Goal: Information Seeking & Learning: Learn about a topic

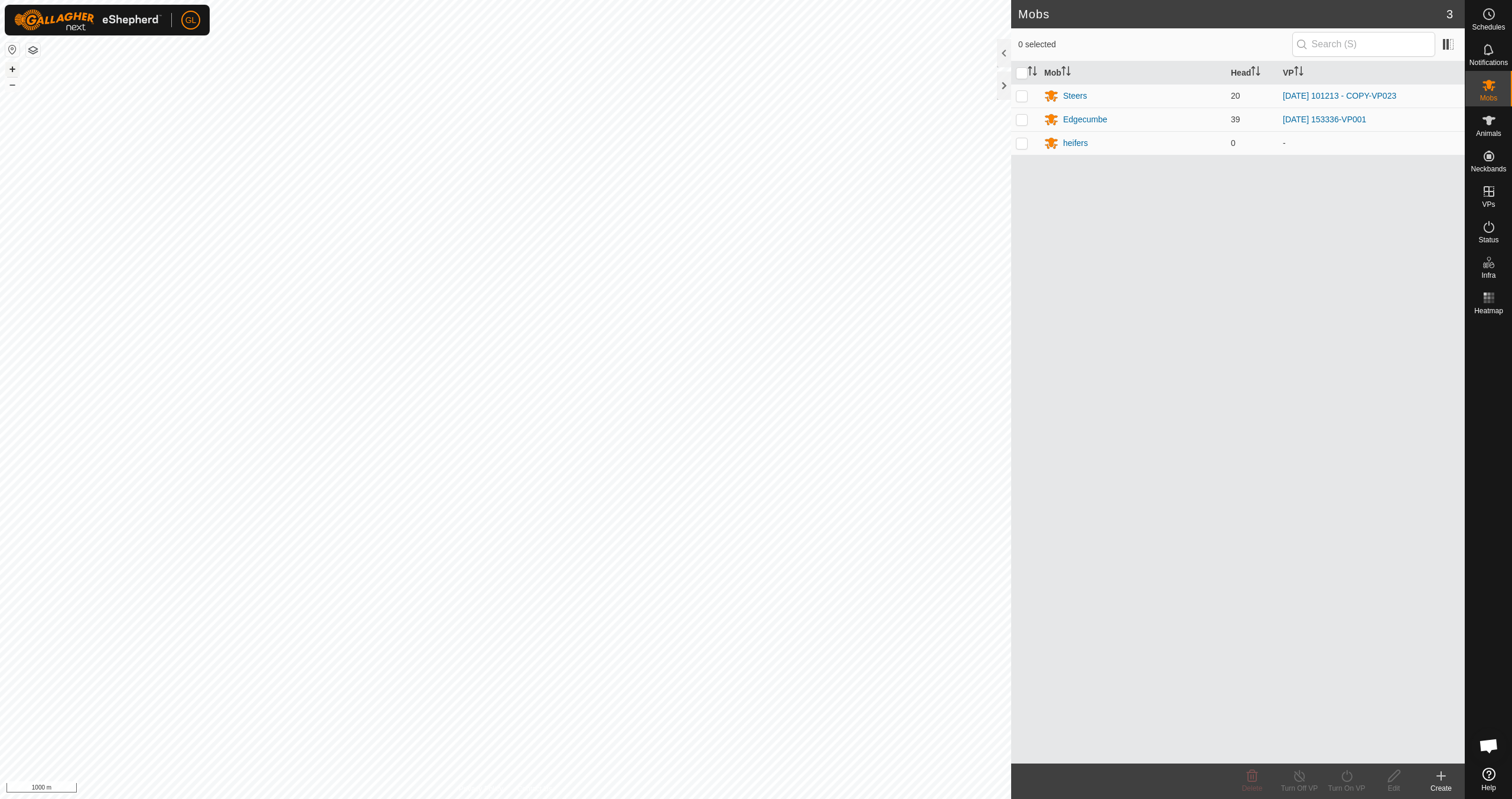
click at [11, 68] on button "+" at bounding box center [12, 68] width 14 height 14
click at [9, 70] on button "+" at bounding box center [12, 68] width 14 height 14
click at [16, 70] on button "+" at bounding box center [12, 68] width 14 height 14
click at [13, 67] on button "+" at bounding box center [12, 68] width 14 height 14
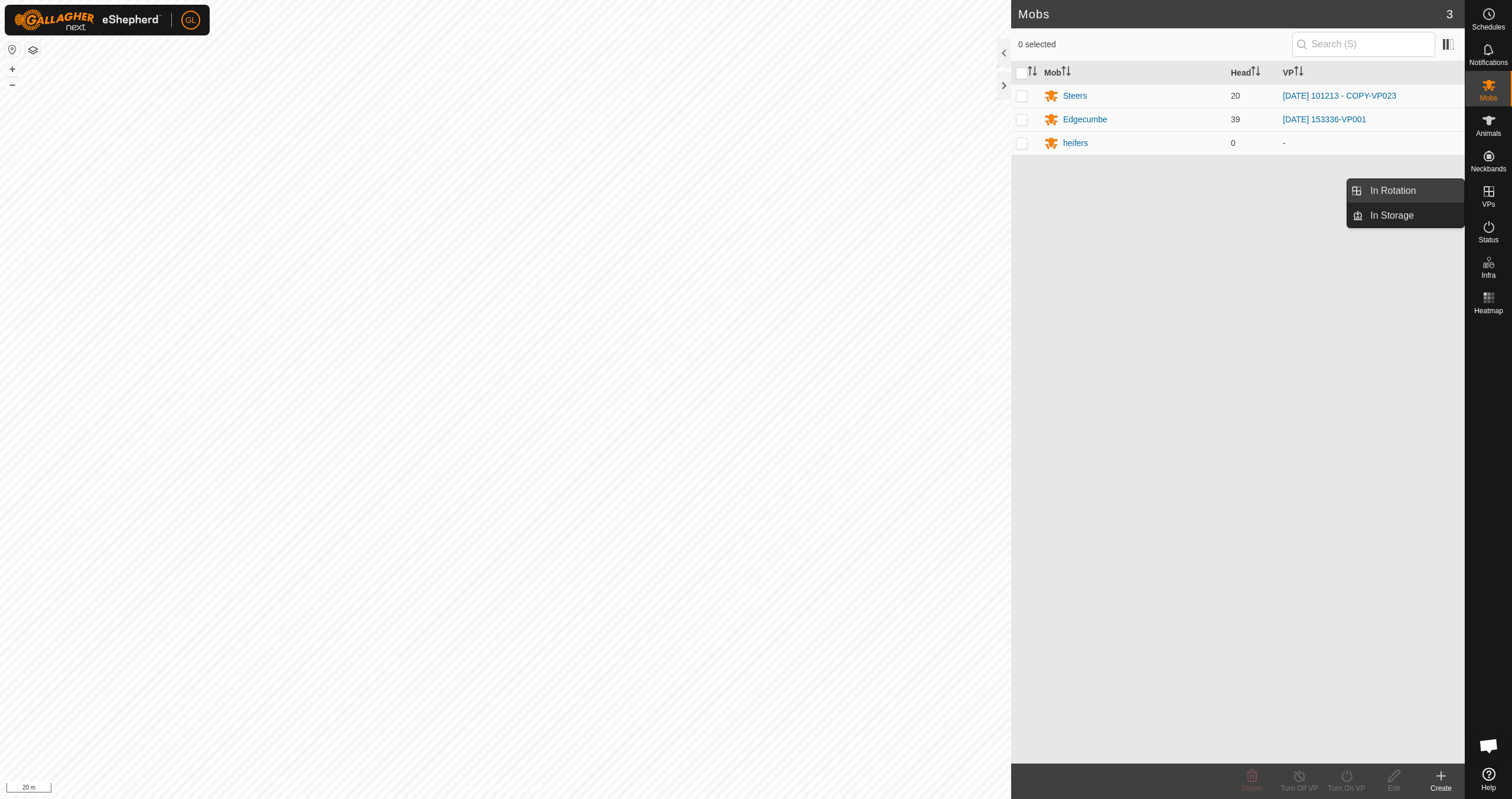
click at [1424, 190] on link "In Rotation" at bounding box center [1414, 191] width 101 height 24
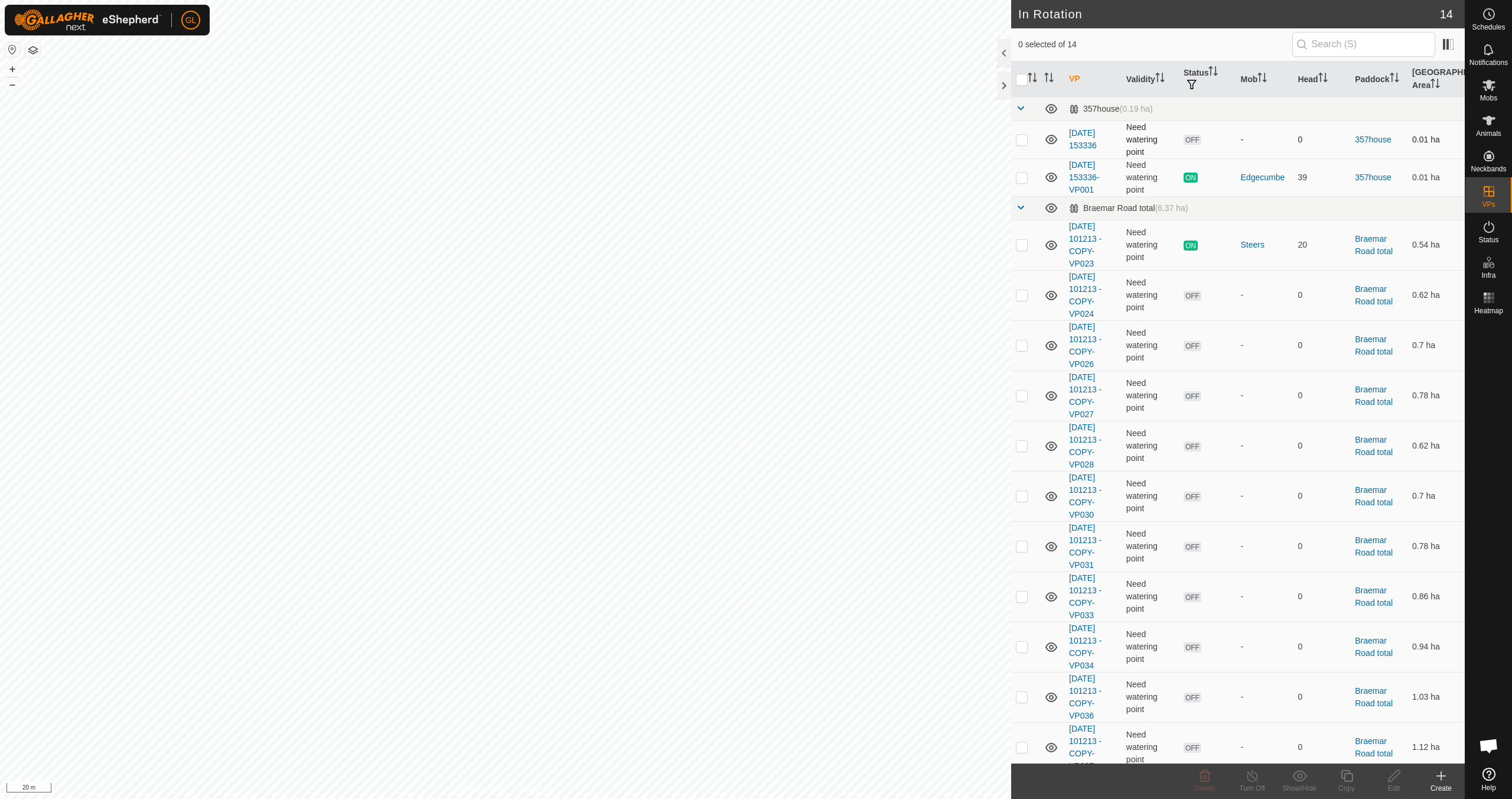
click at [1023, 141] on p-checkbox at bounding box center [1022, 139] width 12 height 9
click at [1207, 776] on icon at bounding box center [1205, 776] width 11 height 12
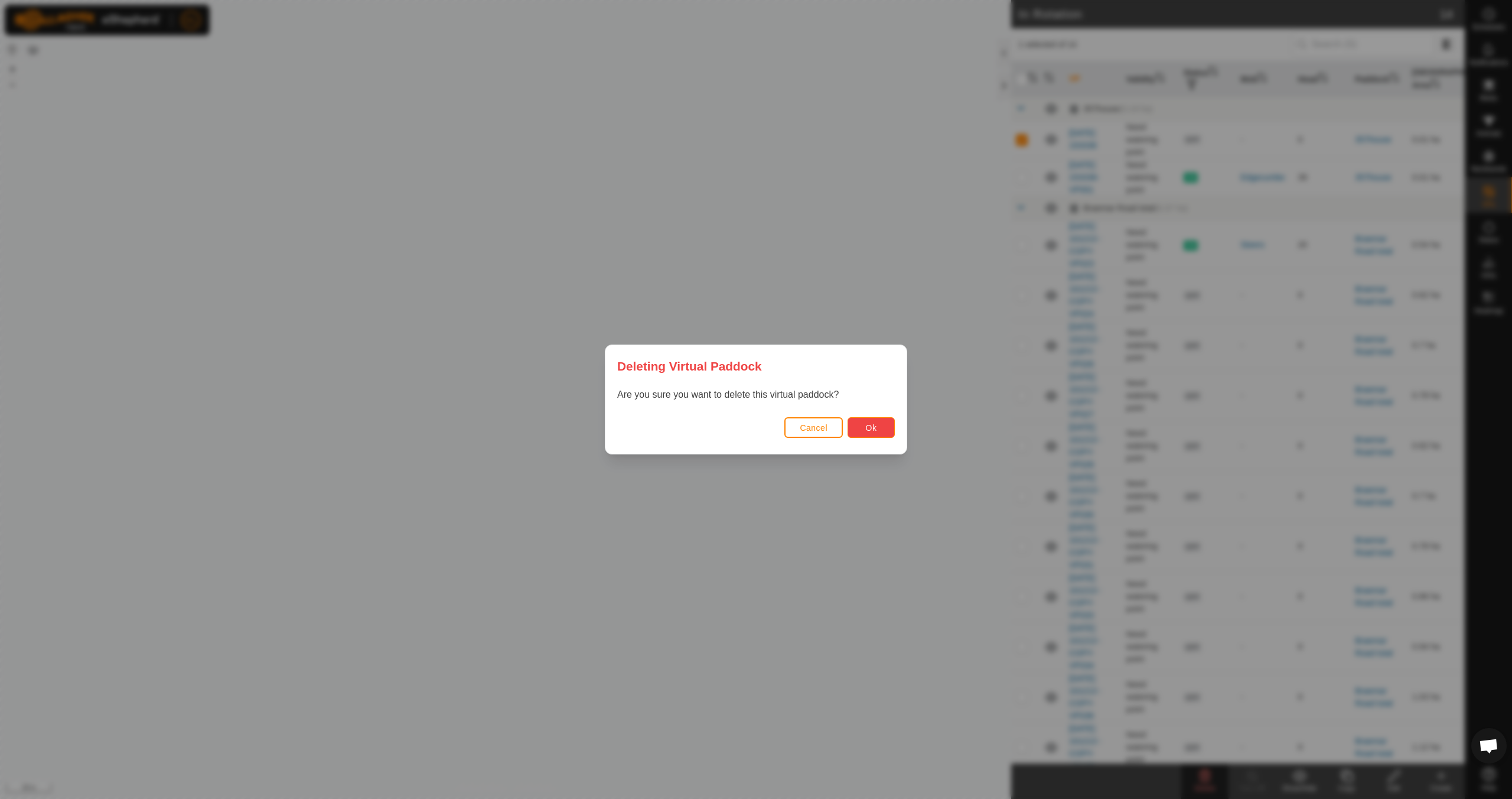
click at [879, 422] on button "Ok" at bounding box center [871, 427] width 47 height 21
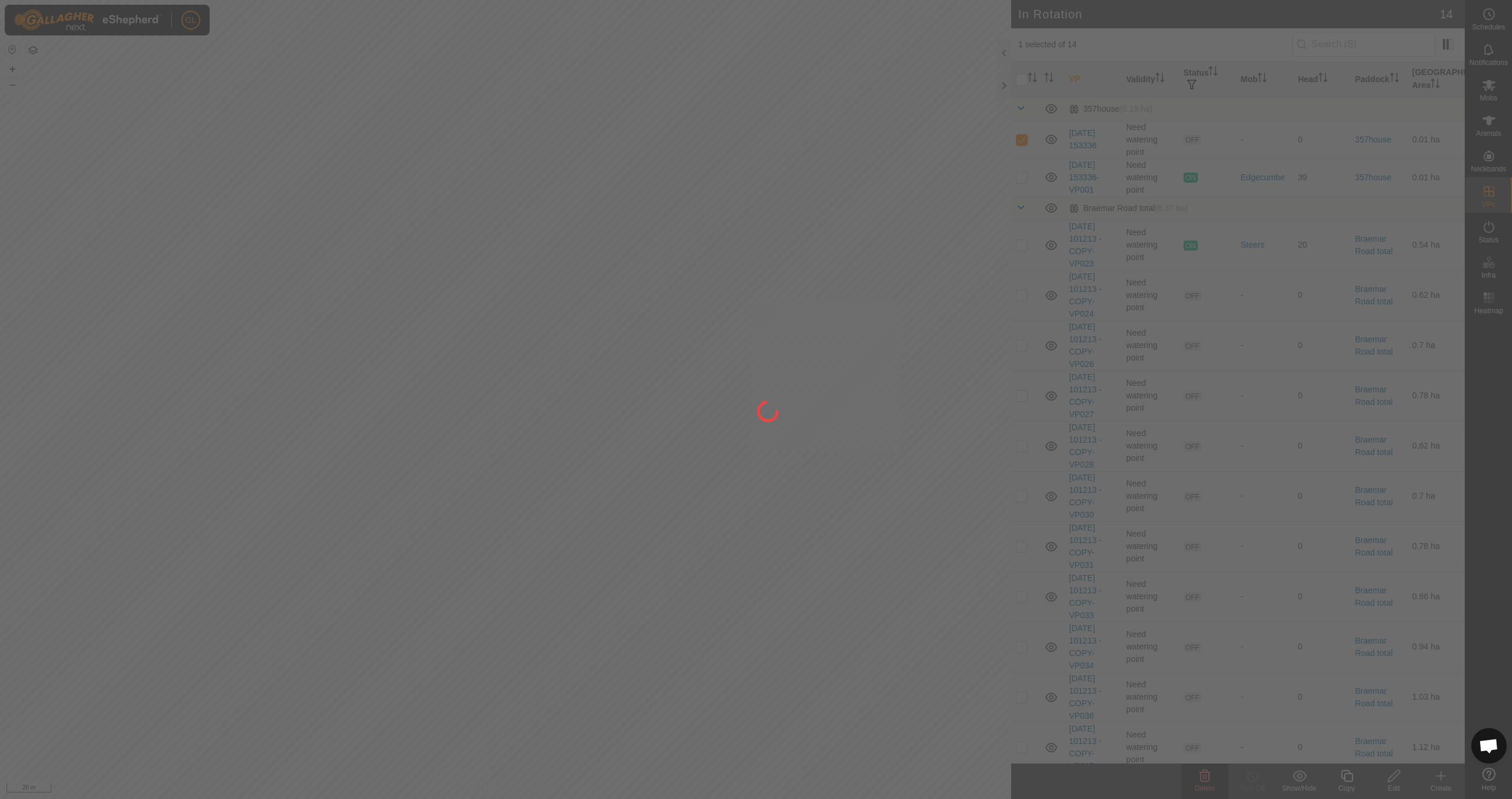
checkbox input "false"
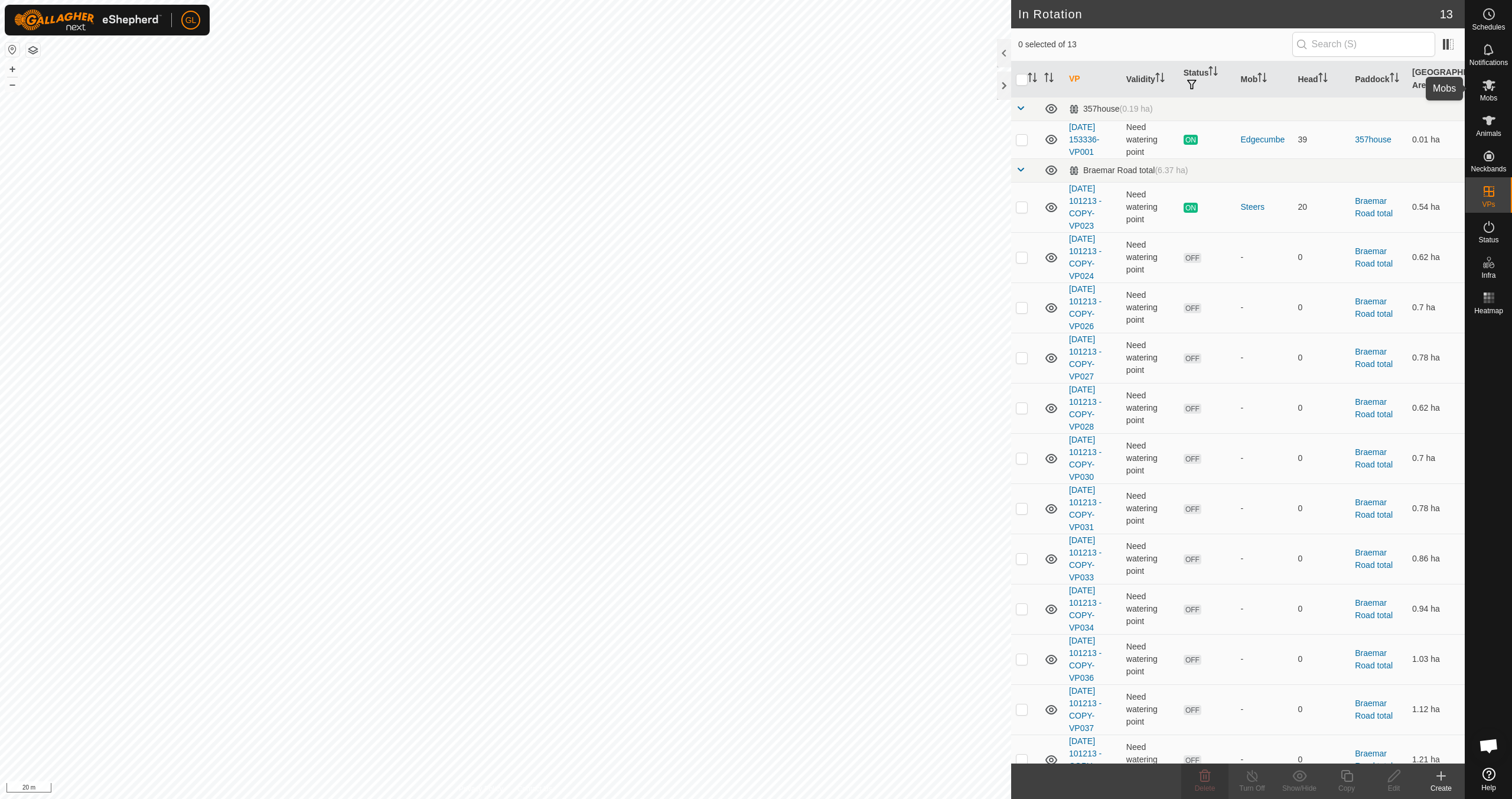
click at [1492, 94] on span "Mobs" at bounding box center [1489, 98] width 17 height 7
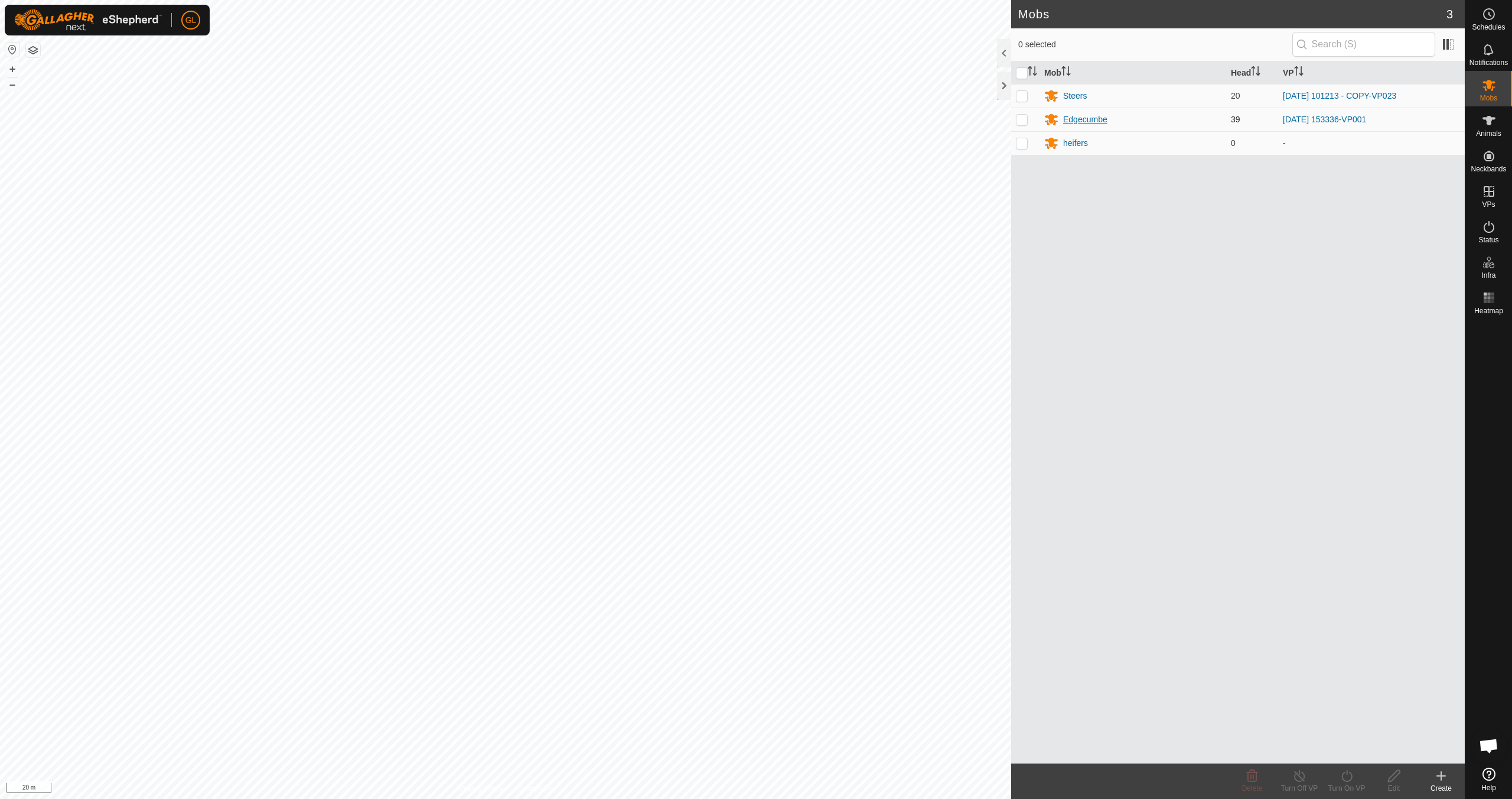
click at [1091, 120] on div "Edgecumbe" at bounding box center [1085, 120] width 44 height 13
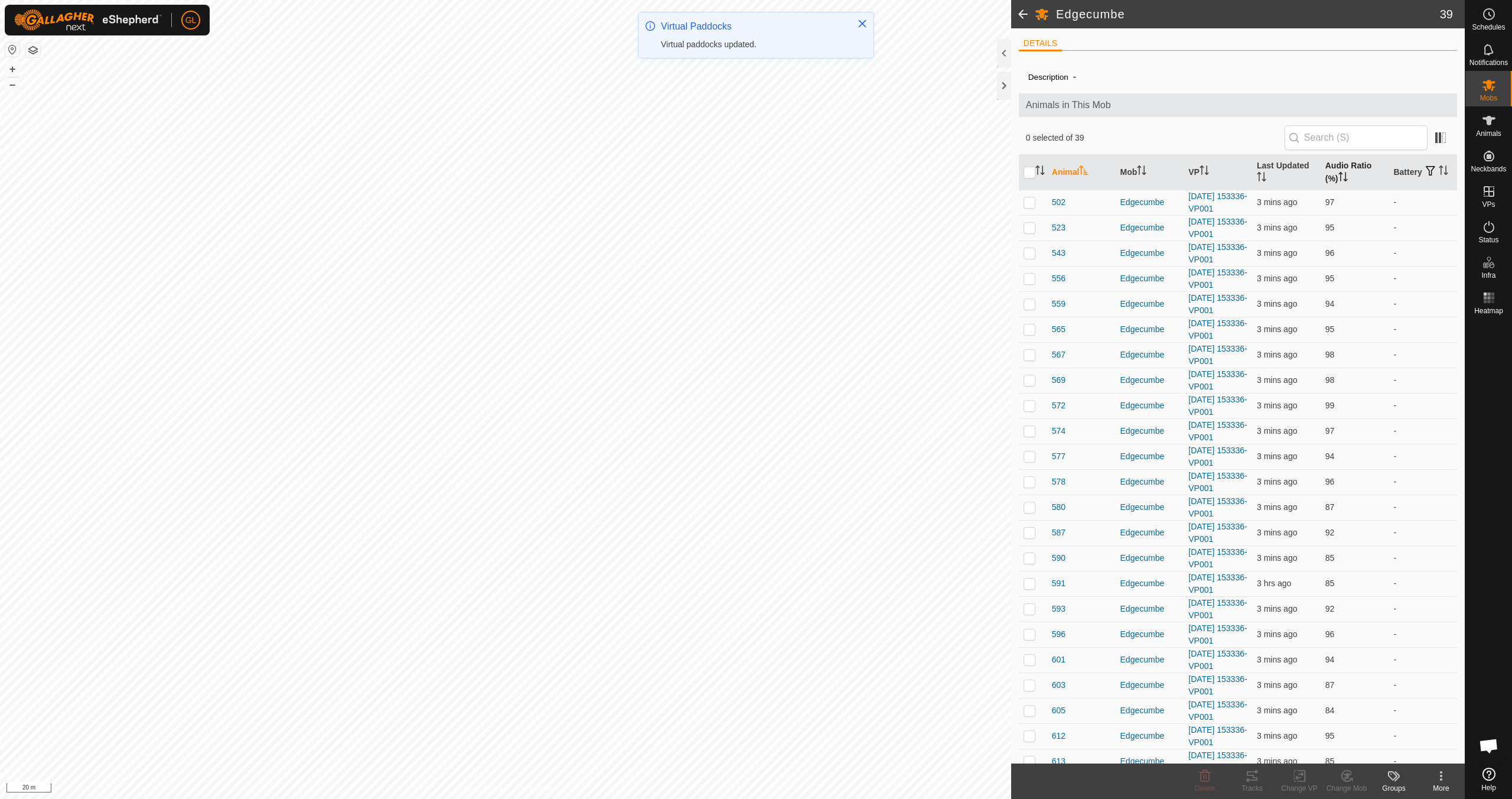
click at [1340, 176] on icon "Activate to sort" at bounding box center [1343, 177] width 9 height 9
click at [1028, 201] on p-checkbox at bounding box center [1030, 202] width 12 height 9
click at [1252, 780] on icon at bounding box center [1252, 776] width 11 height 9
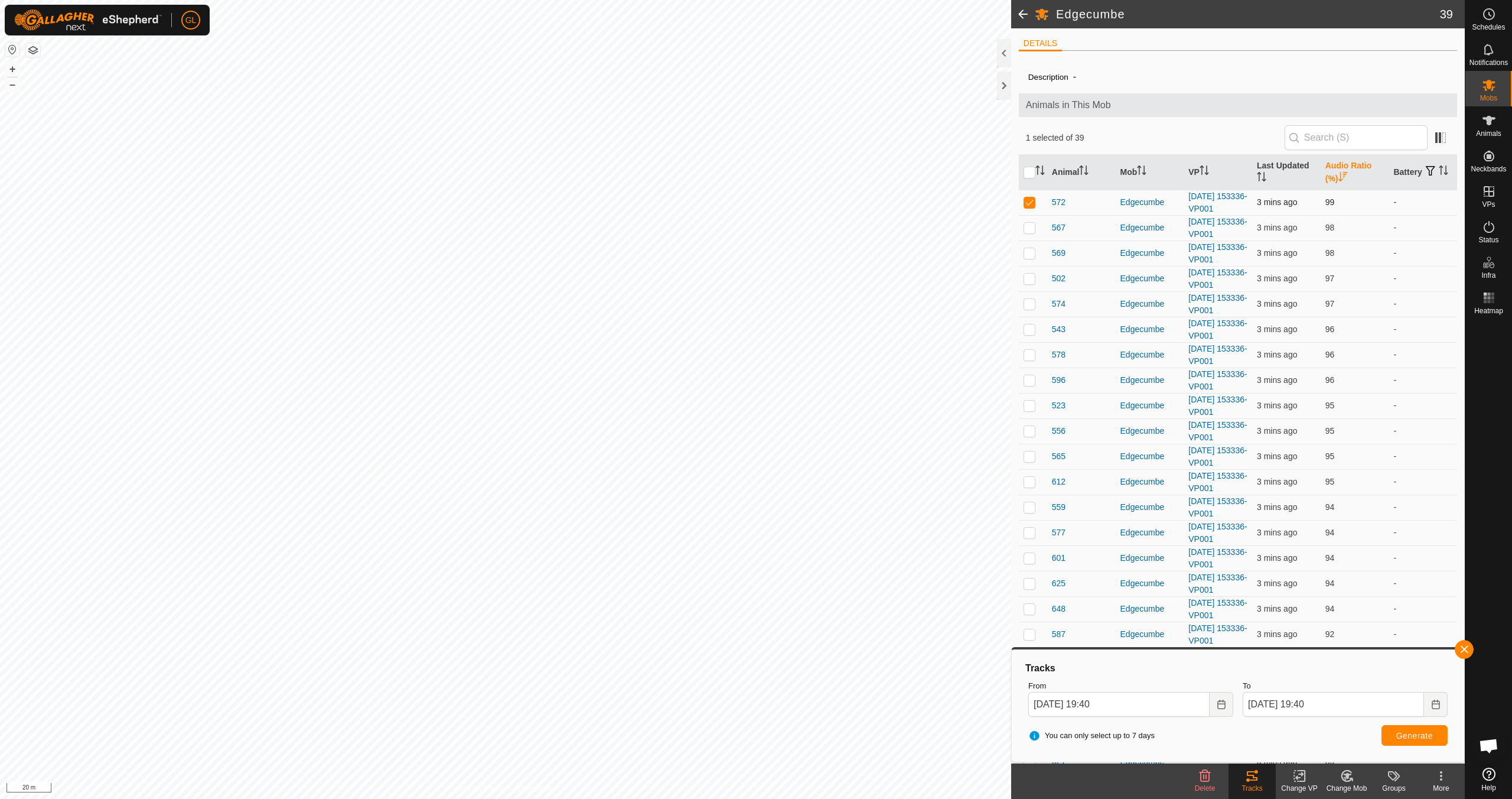
click at [1025, 202] on p-checkbox at bounding box center [1030, 202] width 12 height 9
checkbox input "false"
click at [1468, 653] on button "button" at bounding box center [1464, 649] width 19 height 19
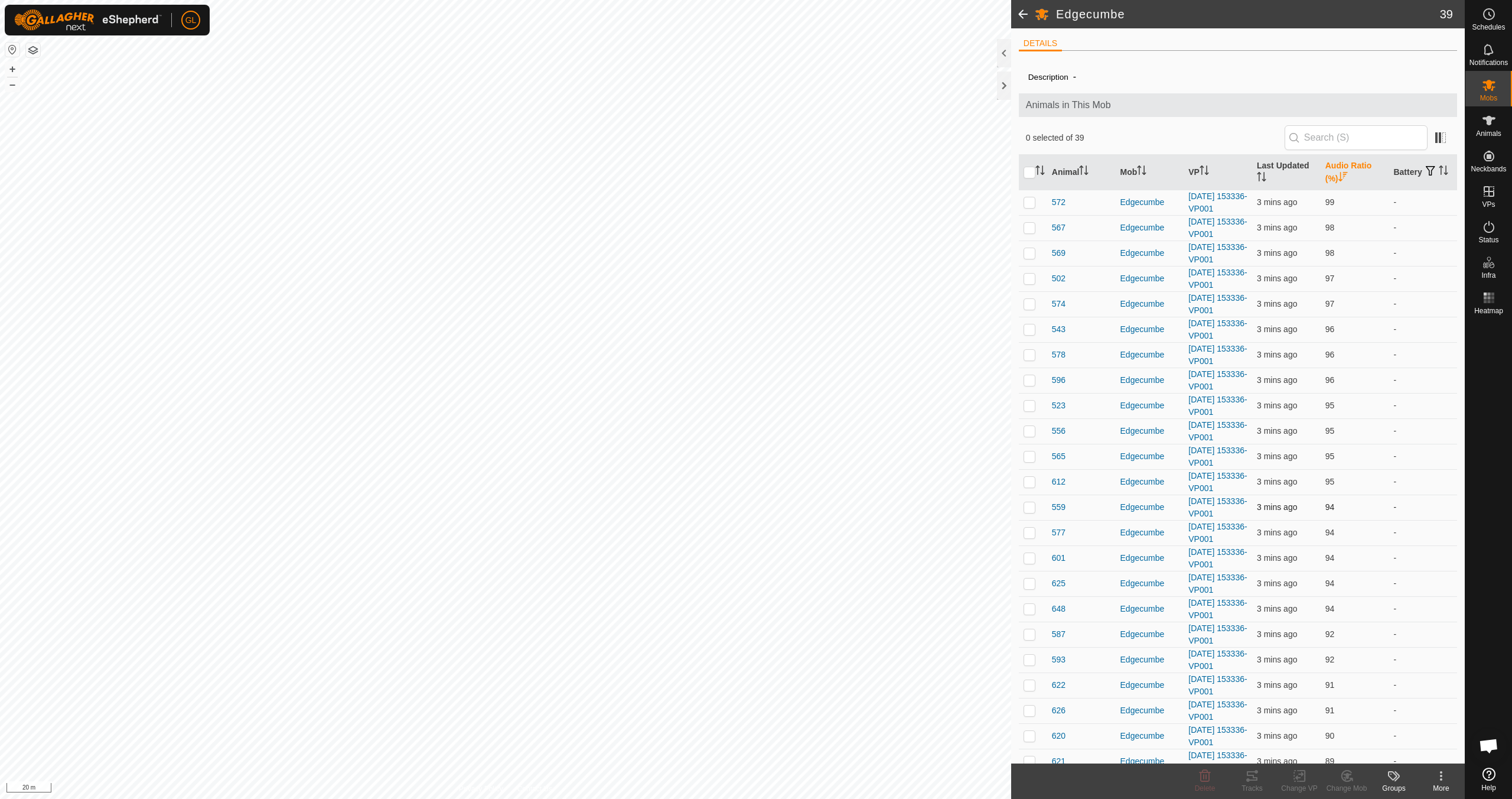
click at [1033, 509] on p-checkbox at bounding box center [1030, 507] width 12 height 9
click at [1248, 780] on icon at bounding box center [1252, 776] width 11 height 9
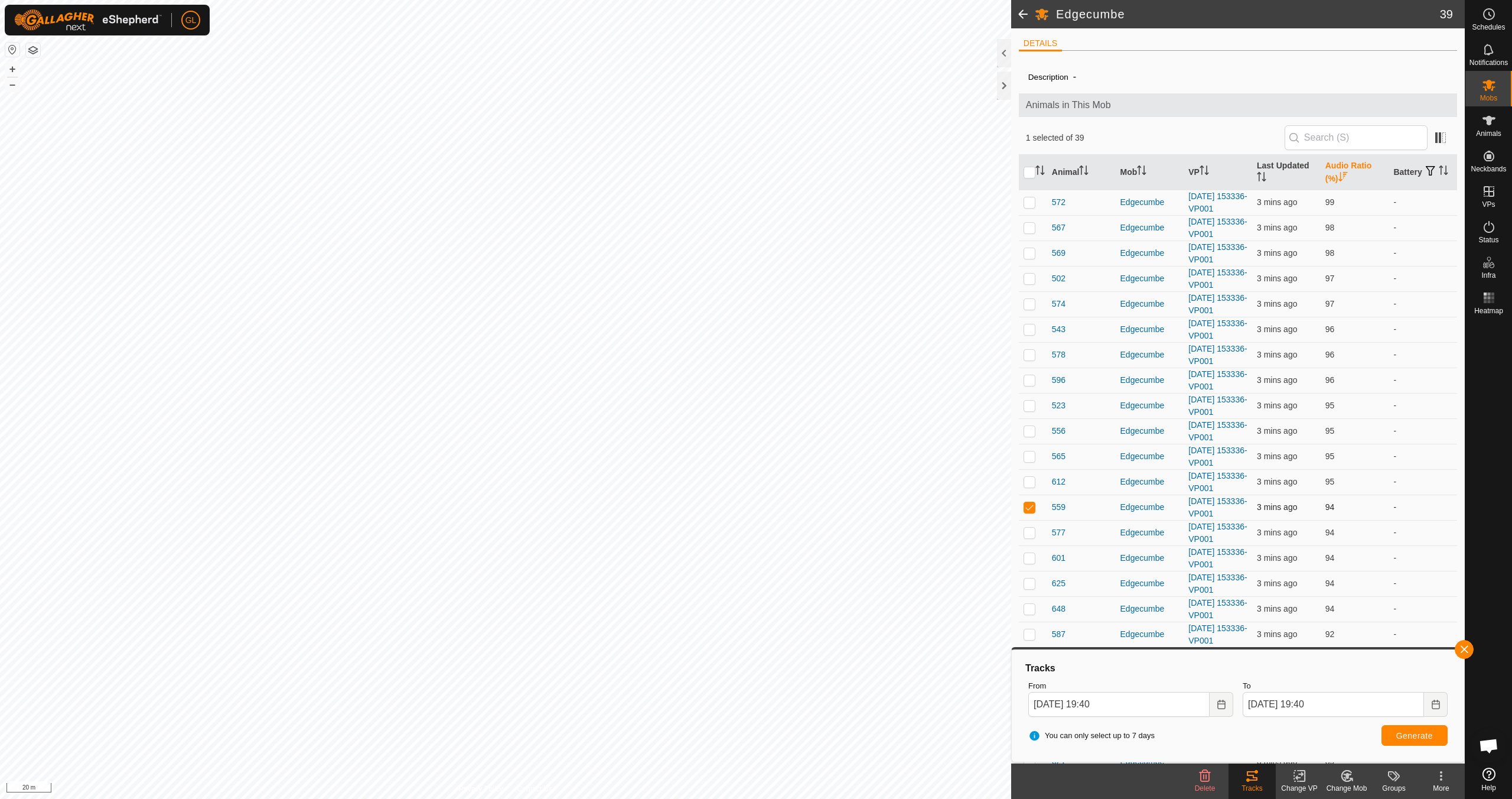
click at [1030, 507] on p-checkbox at bounding box center [1030, 507] width 12 height 9
checkbox input "false"
click at [1464, 646] on button "button" at bounding box center [1464, 649] width 19 height 19
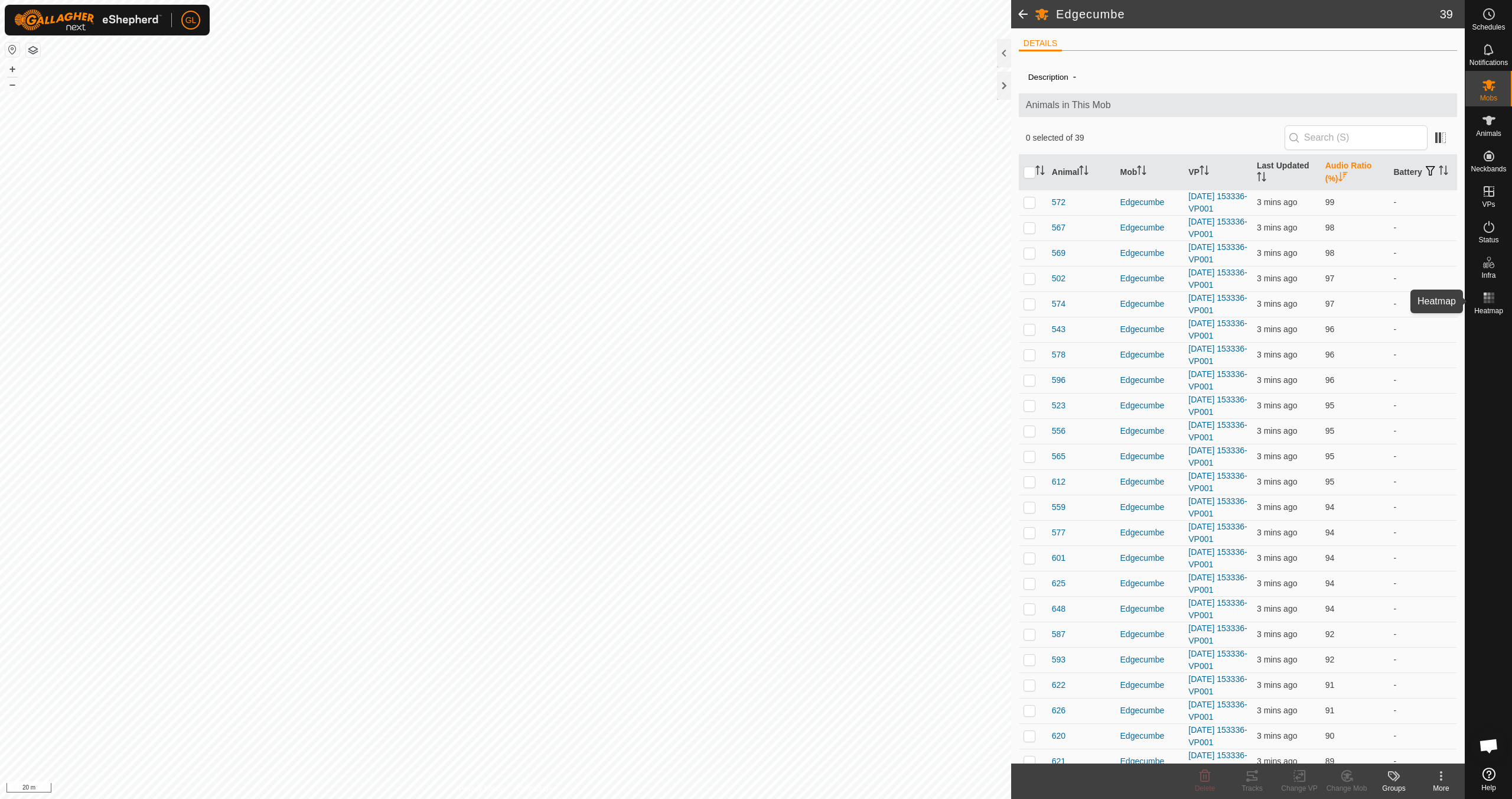
click at [1488, 299] on rect at bounding box center [1489, 298] width 3 height 3
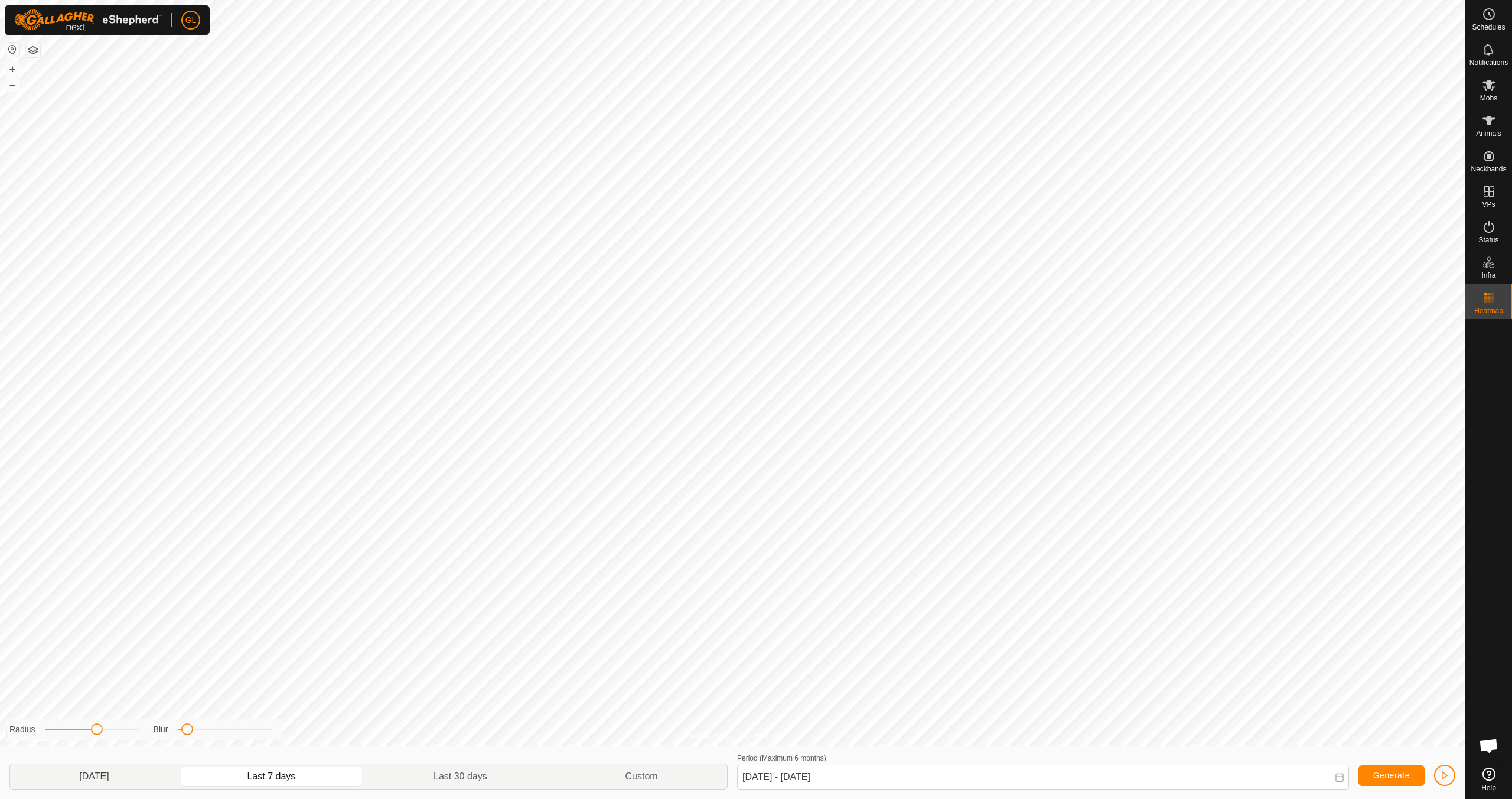
click at [104, 777] on p-togglebutton "[DATE]" at bounding box center [94, 776] width 169 height 25
type input "[DATE] - [DATE]"
drag, startPoint x: 187, startPoint y: 734, endPoint x: 222, endPoint y: 733, distance: 35.0
click at [222, 733] on span at bounding box center [221, 729] width 12 height 12
drag, startPoint x: 222, startPoint y: 732, endPoint x: 262, endPoint y: 728, distance: 40.2
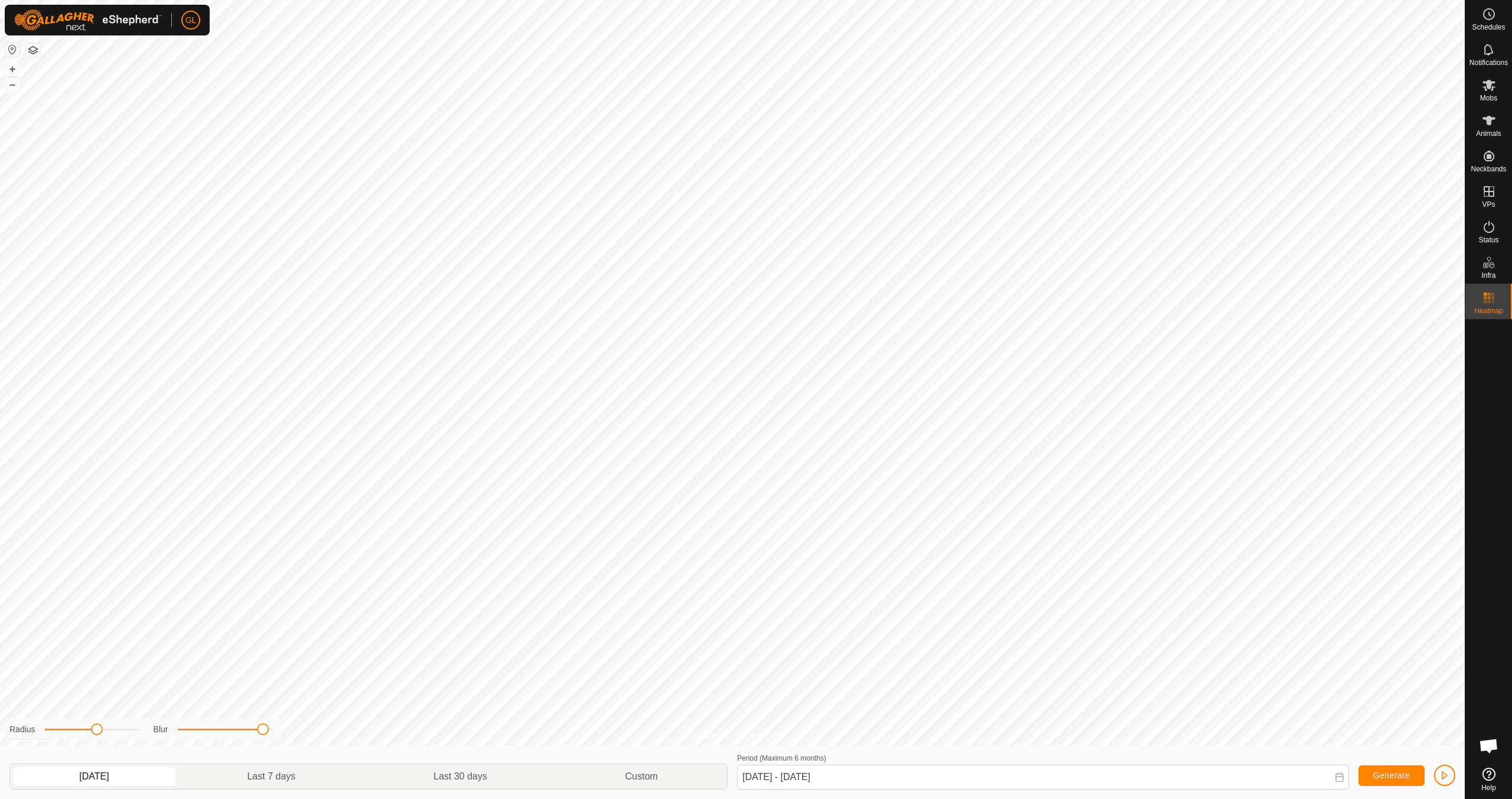
click at [262, 729] on span at bounding box center [263, 729] width 12 height 12
drag, startPoint x: 265, startPoint y: 733, endPoint x: 218, endPoint y: 733, distance: 47.0
click at [218, 733] on span at bounding box center [217, 729] width 12 height 12
click at [157, 744] on div "Privacy Policy Contact Us + – ⇧ i 20 m Radius Blur [DATE] Last 7 days Last 30 d…" at bounding box center [732, 399] width 1465 height 799
click at [170, 741] on div "Privacy Policy Contact Us + – ⇧ i 20 m Radius Blur [DATE] Last 7 days Last 30 d…" at bounding box center [732, 399] width 1465 height 799
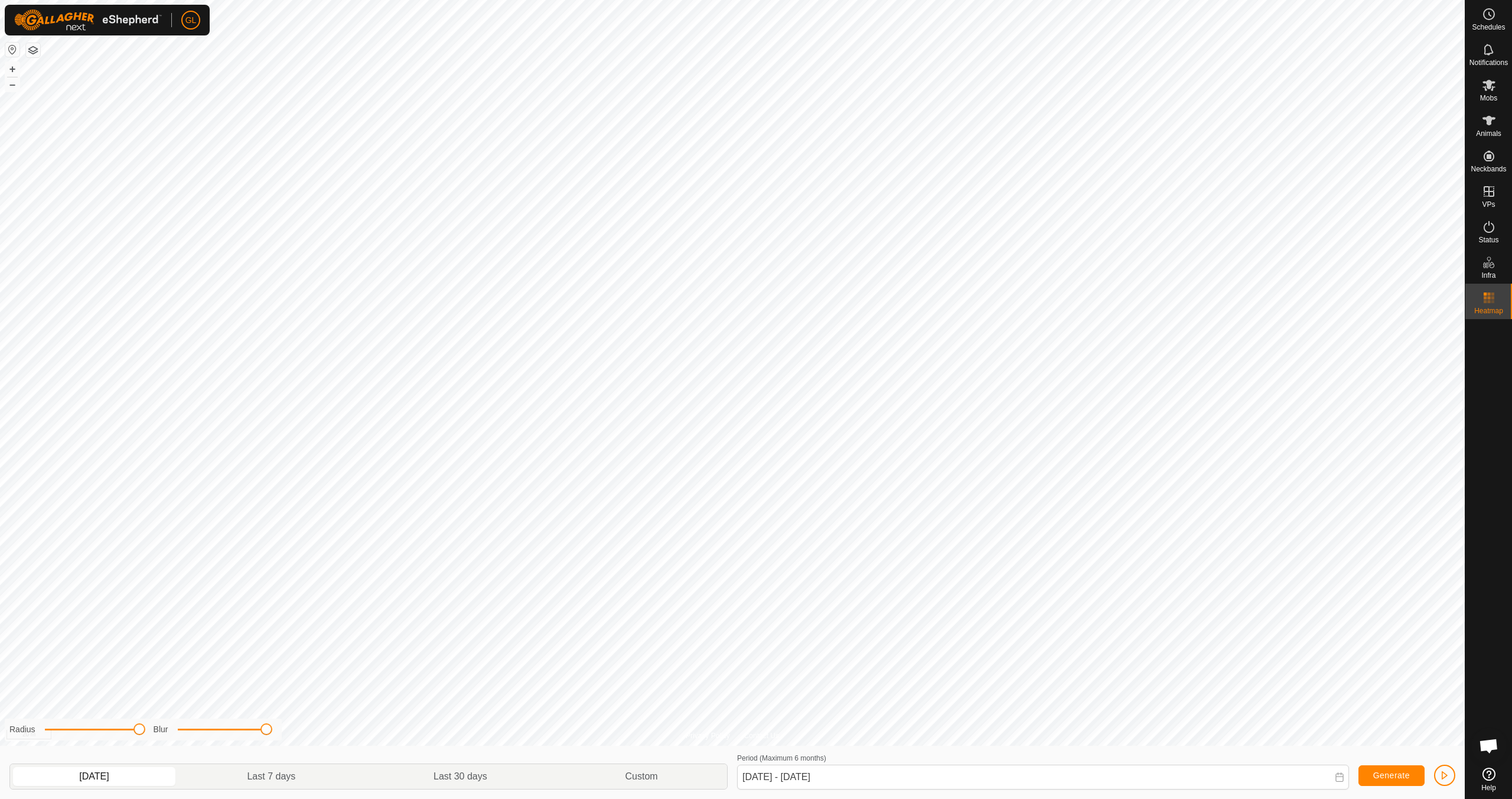
drag, startPoint x: 189, startPoint y: 732, endPoint x: 267, endPoint y: 737, distance: 78.2
click at [267, 737] on div "Radius Blur" at bounding box center [143, 729] width 277 height 22
